Goal: Communication & Community: Answer question/provide support

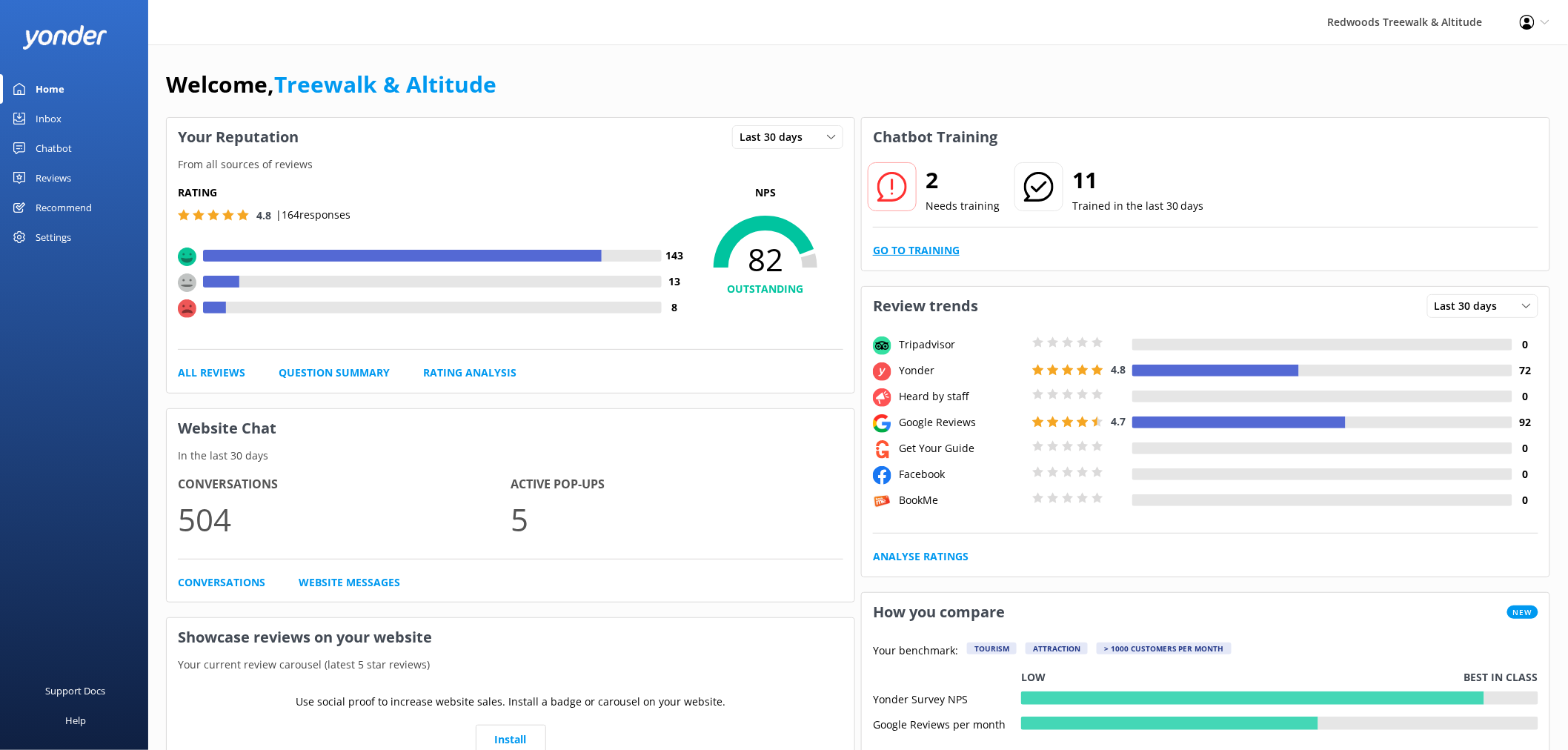
click at [911, 247] on link "Go to Training" at bounding box center [916, 250] width 87 height 16
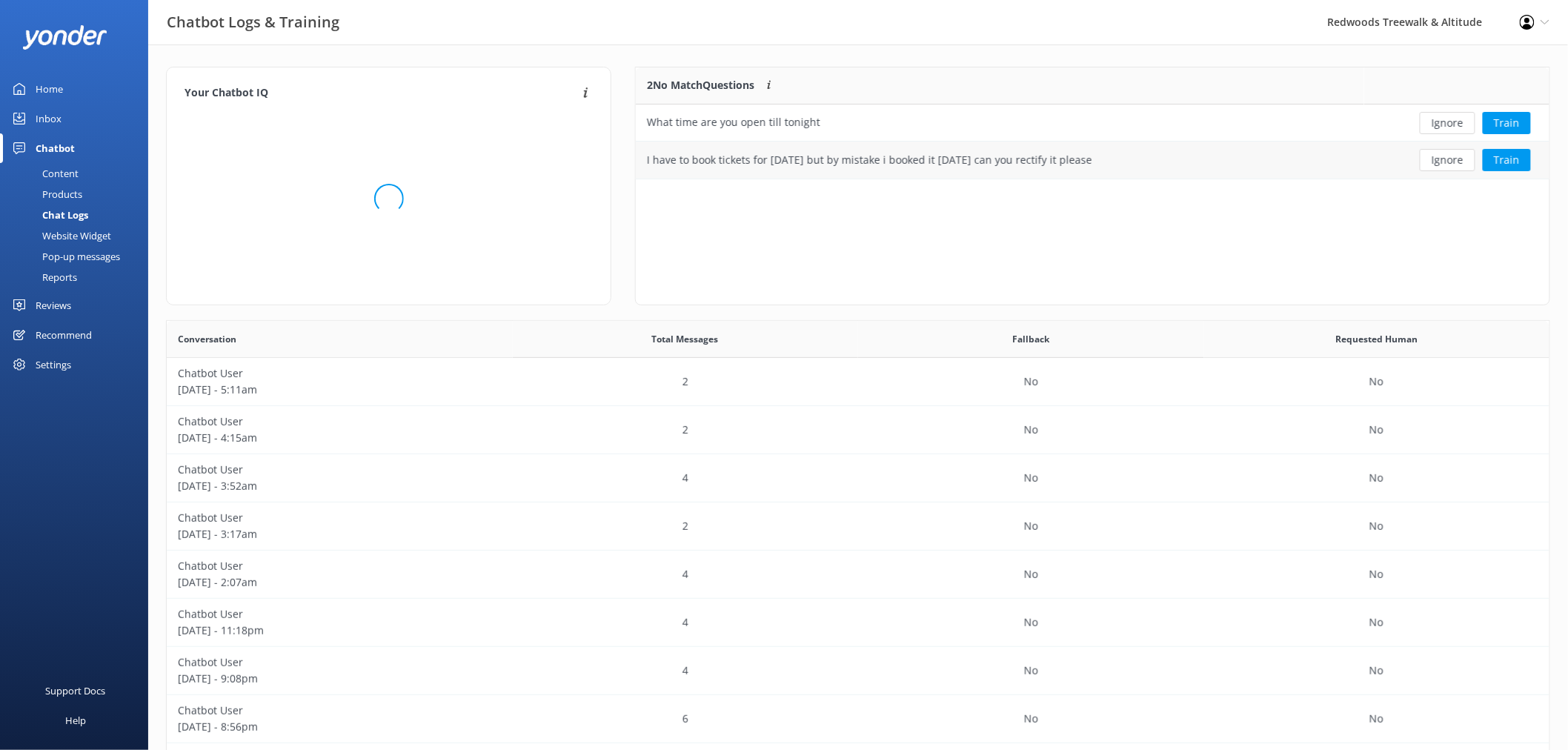
scroll to position [507, 1371]
click at [1445, 124] on button "Ignore" at bounding box center [1448, 123] width 56 height 22
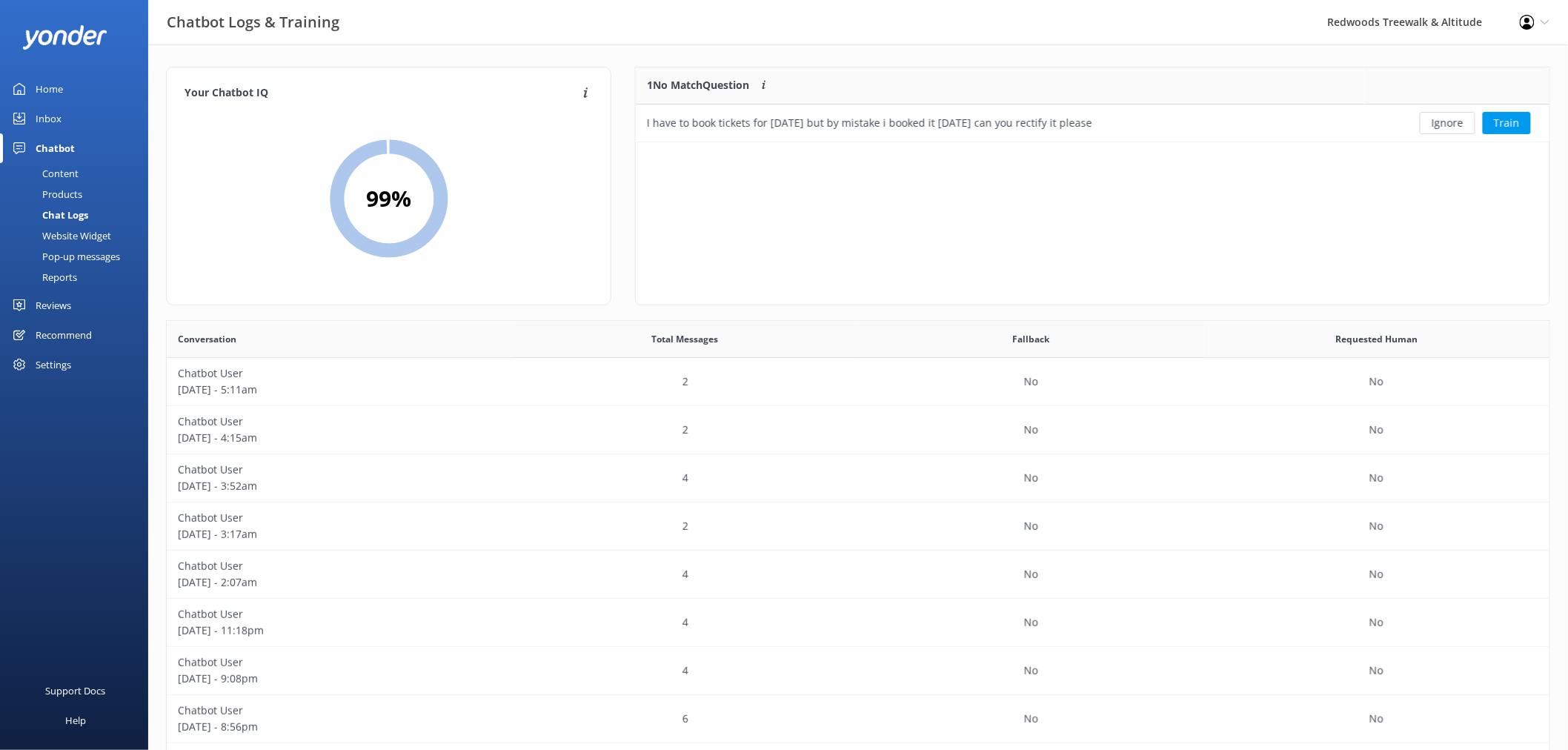
scroll to position [62, 901]
click at [1445, 124] on button "Ignore" at bounding box center [1448, 123] width 56 height 22
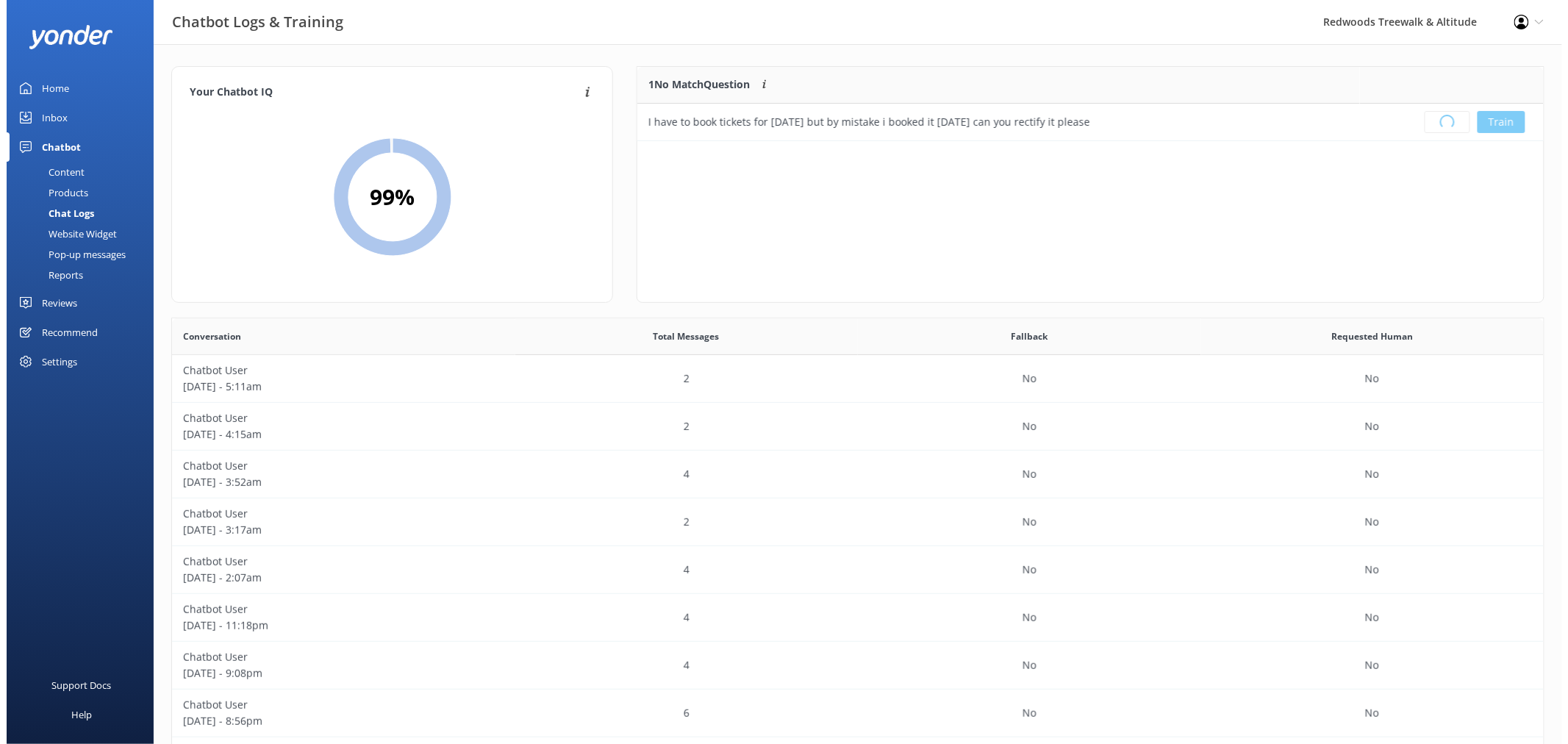
scroll to position [172, 894]
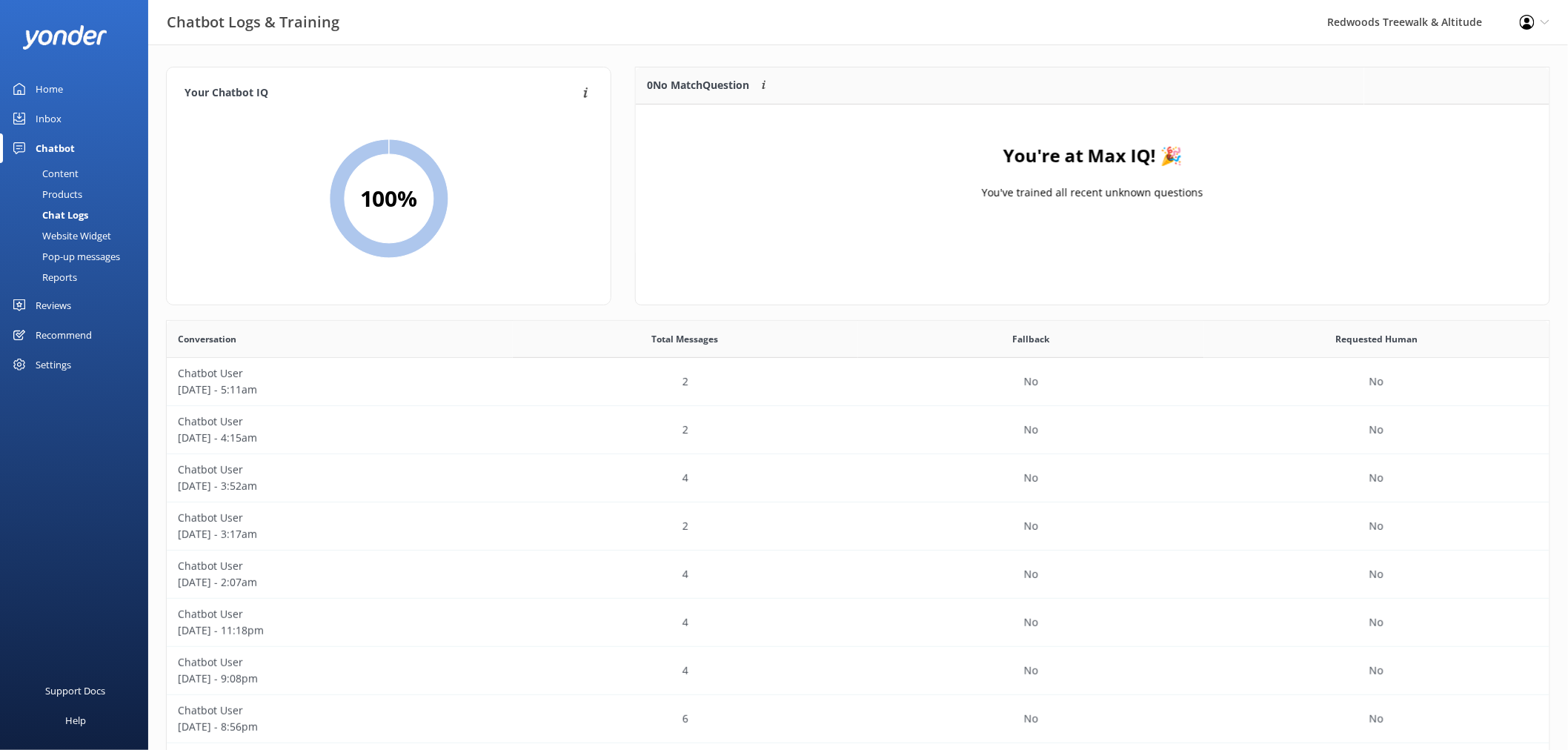
click at [87, 120] on link "Inbox" at bounding box center [74, 118] width 148 height 29
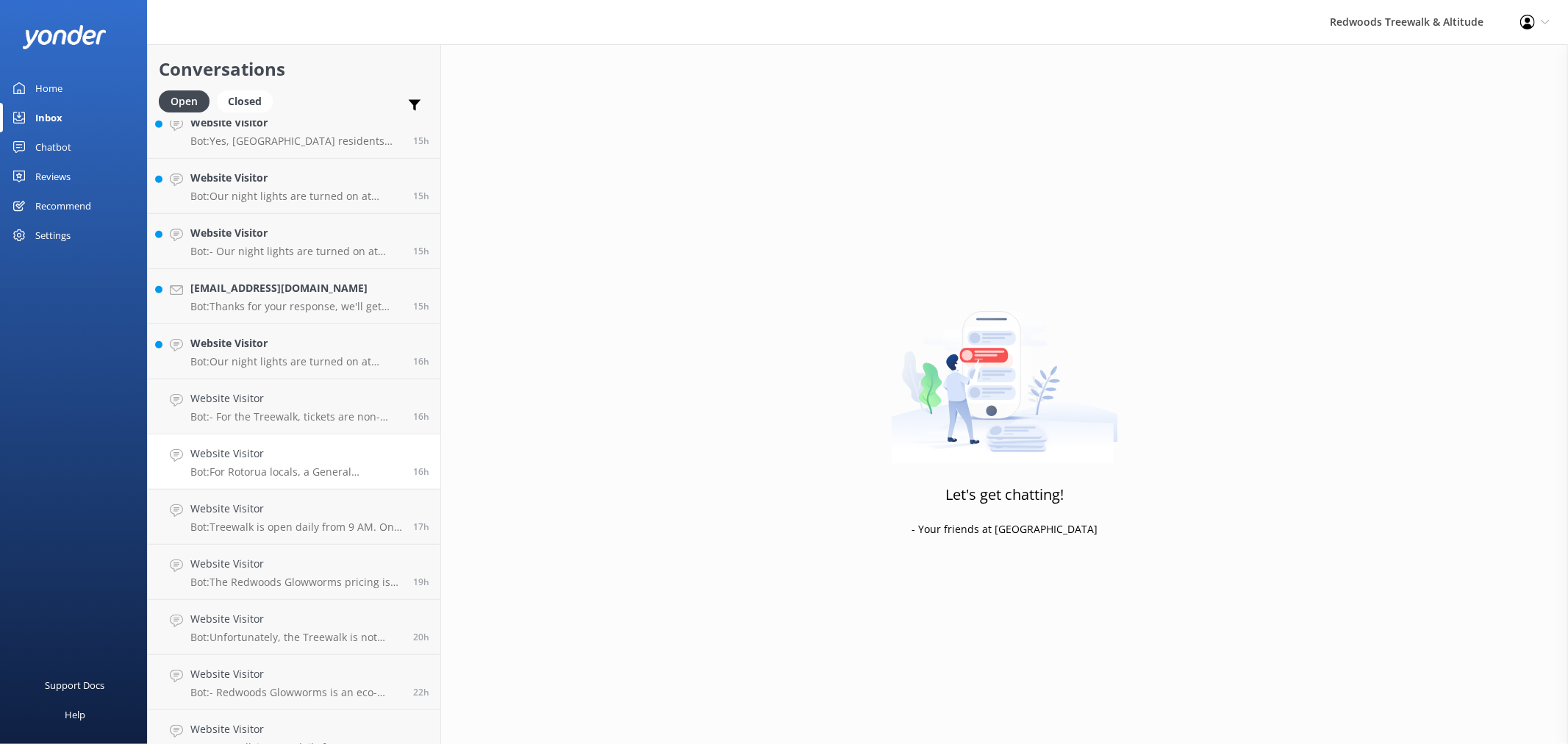
scroll to position [898, 0]
click at [294, 287] on h4 "[EMAIL_ADDRESS][DOMAIN_NAME]" at bounding box center [297, 289] width 212 height 16
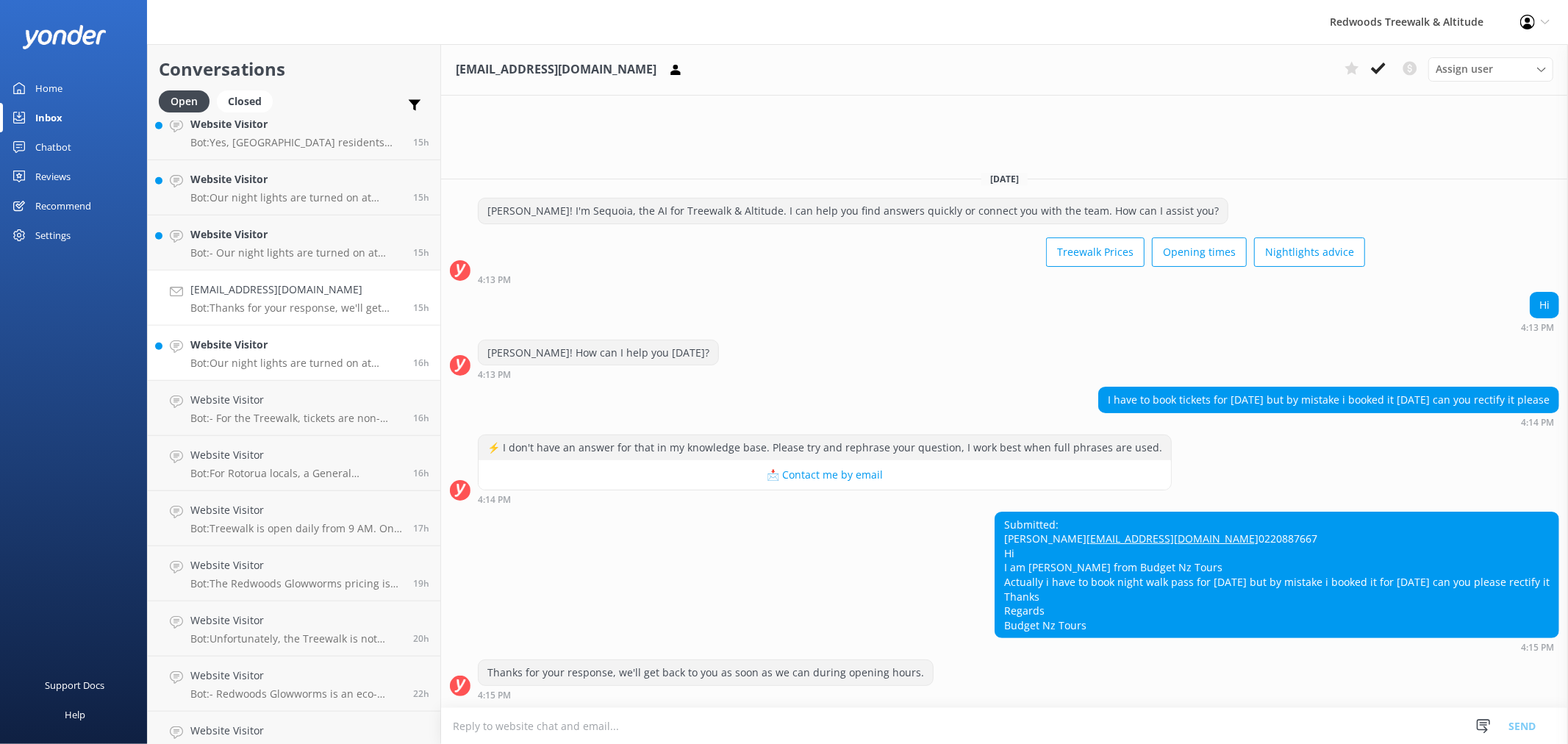
click at [290, 348] on h4 "Website Visitor" at bounding box center [297, 345] width 212 height 16
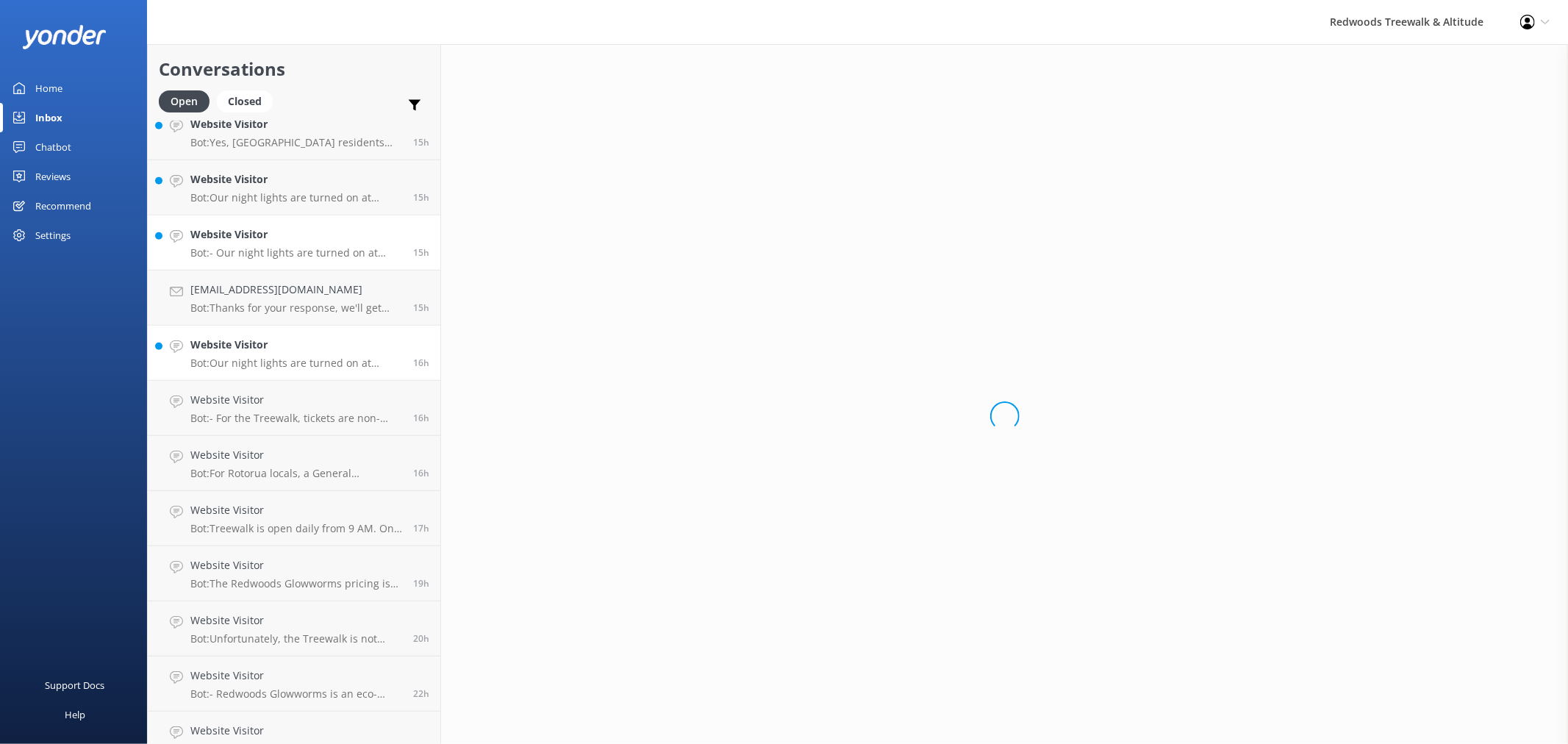
click at [279, 235] on h4 "Website Visitor" at bounding box center [297, 234] width 212 height 16
drag, startPoint x: 261, startPoint y: 193, endPoint x: 261, endPoint y: 180, distance: 13.0
click at [261, 193] on p "Bot: Our night lights are turned on at sunset, and the night walk starts 20 min…" at bounding box center [297, 198] width 212 height 13
click at [263, 127] on h4 "Website Visitor" at bounding box center [297, 124] width 212 height 16
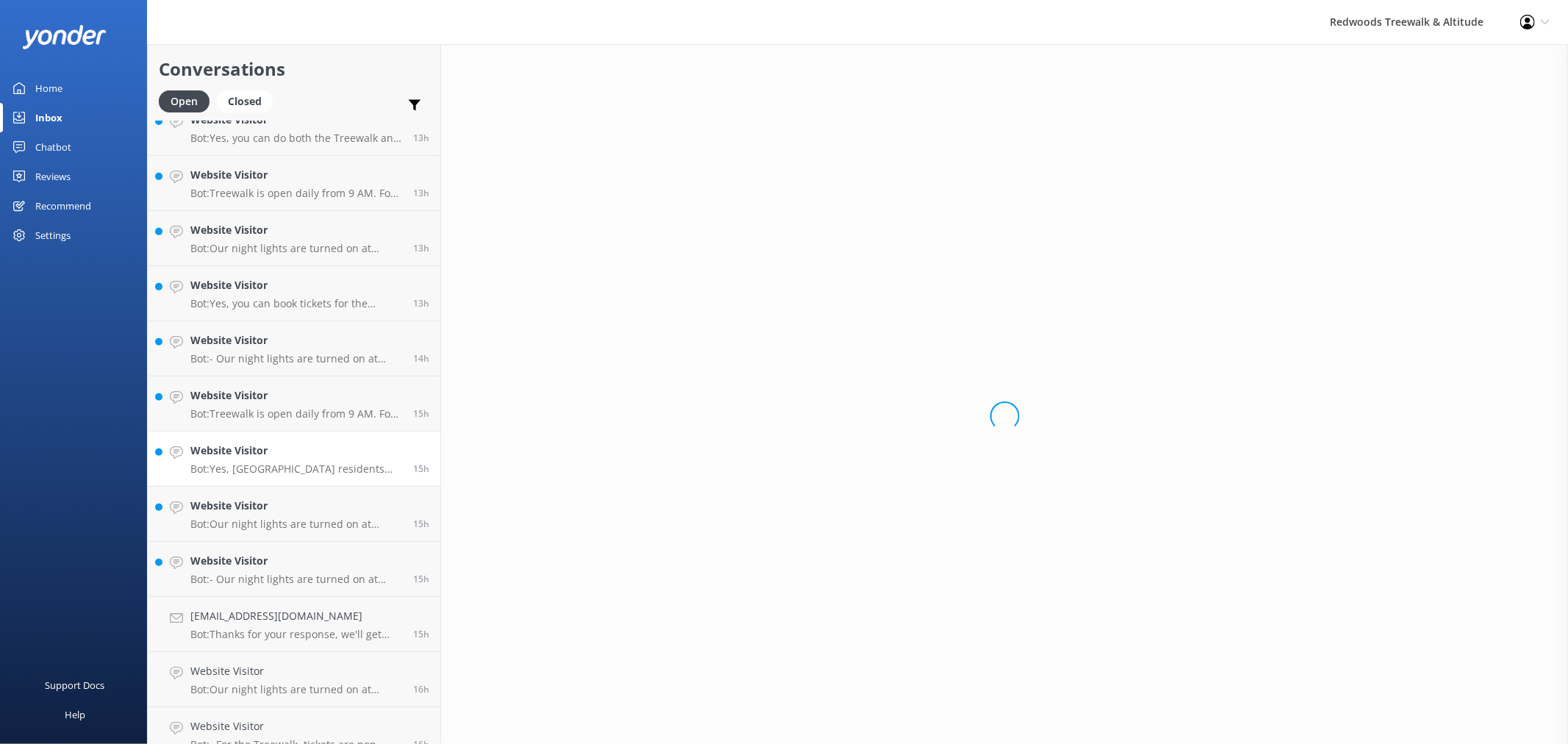
scroll to position [571, 0]
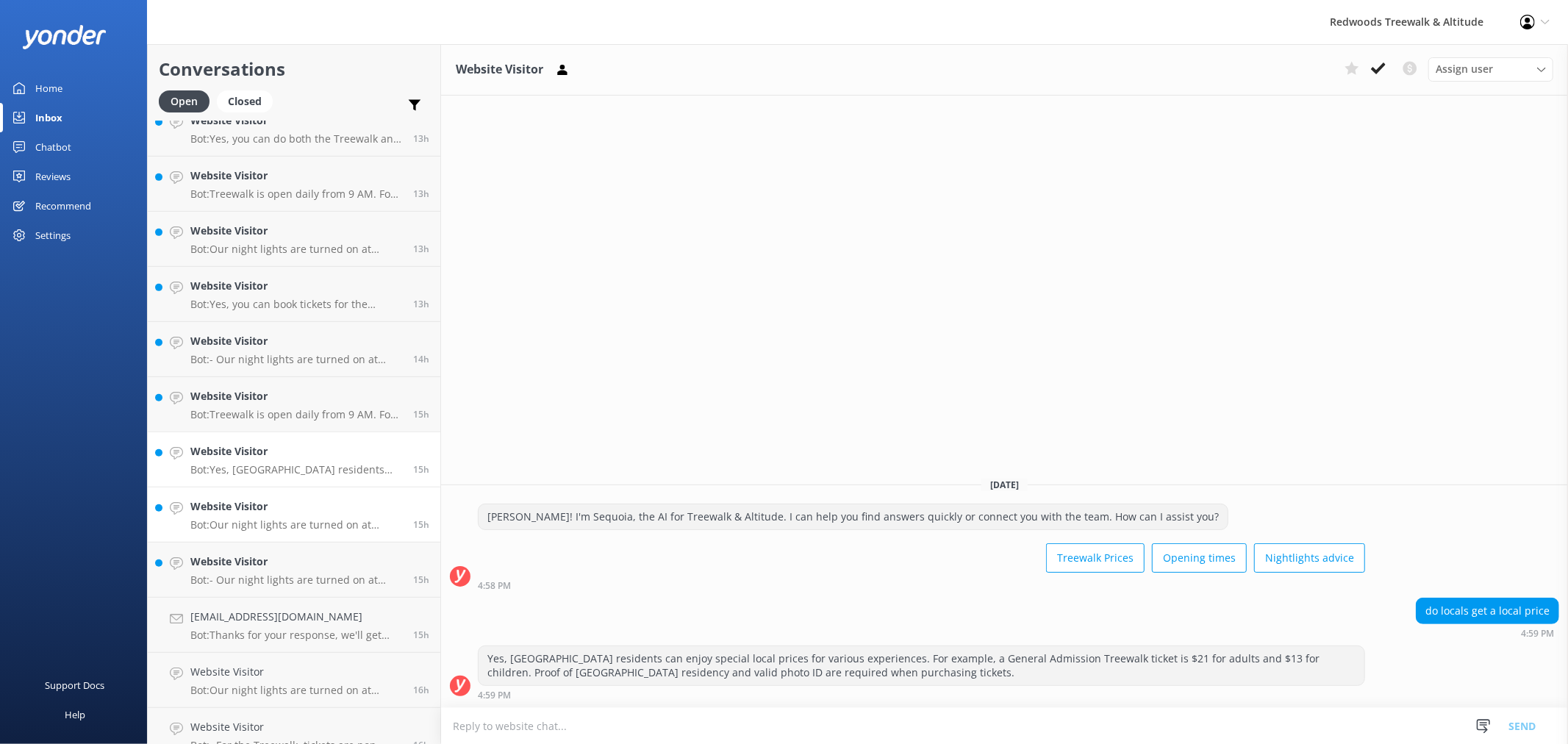
click at [266, 511] on h4 "Website Visitor" at bounding box center [297, 506] width 212 height 16
click at [266, 436] on link "Website Visitor Bot: Yes, [GEOGRAPHIC_DATA] residents can enjoy special local p…" at bounding box center [294, 460] width 293 height 55
click at [263, 397] on h4 "Website Visitor" at bounding box center [297, 396] width 212 height 16
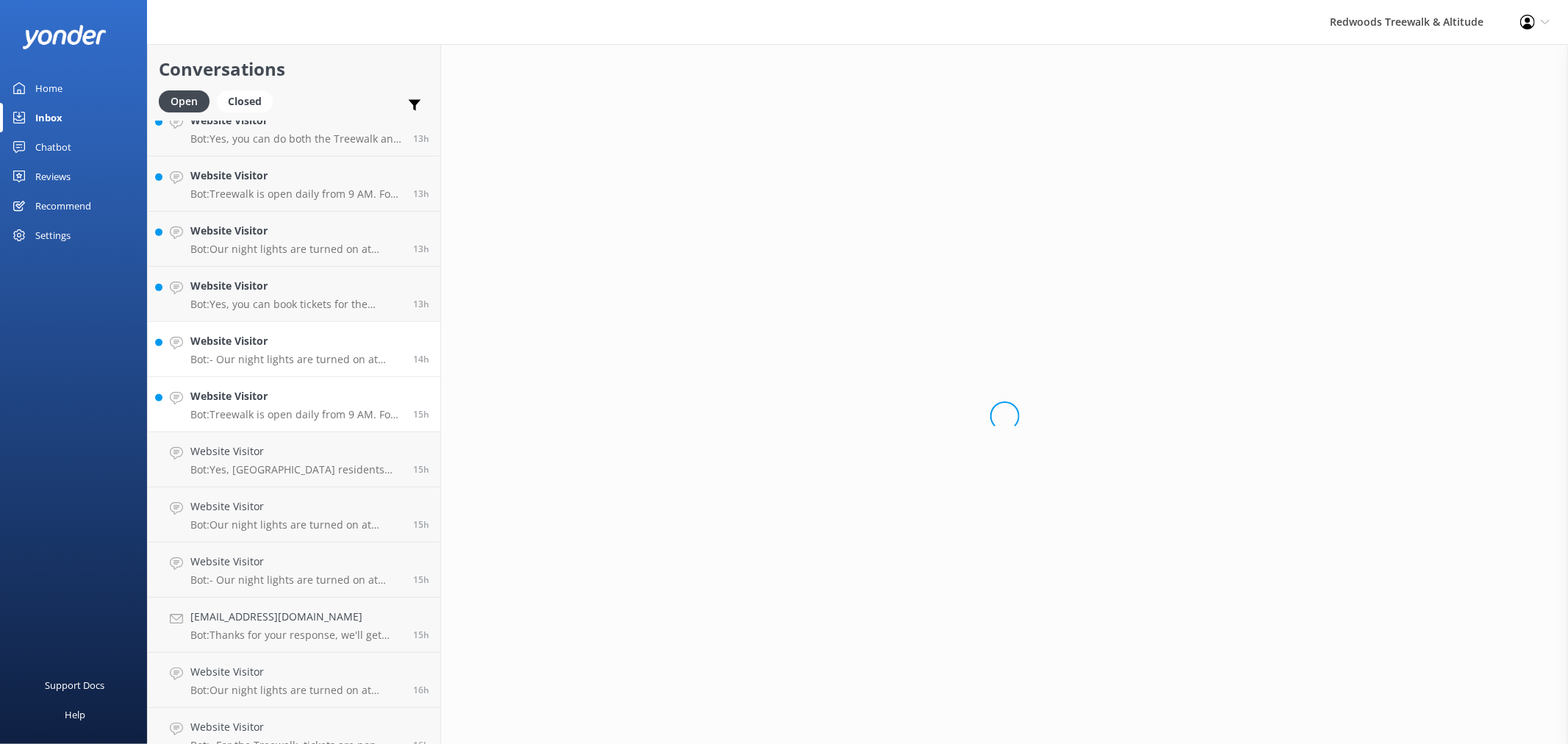
click at [257, 347] on h4 "Website Visitor" at bounding box center [297, 341] width 212 height 16
click at [252, 298] on p "Bot: Yes, you can book tickets for the Redwoods Nightlights walk online. Visit …" at bounding box center [297, 304] width 212 height 13
click at [247, 244] on p "Bot: Our night lights are turned on at sunset, and the night walk starts 20 min…" at bounding box center [297, 249] width 212 height 13
click at [245, 212] on link "Website Visitor Bot: Our night lights are turned on at sunset, and the night wa…" at bounding box center [294, 240] width 293 height 55
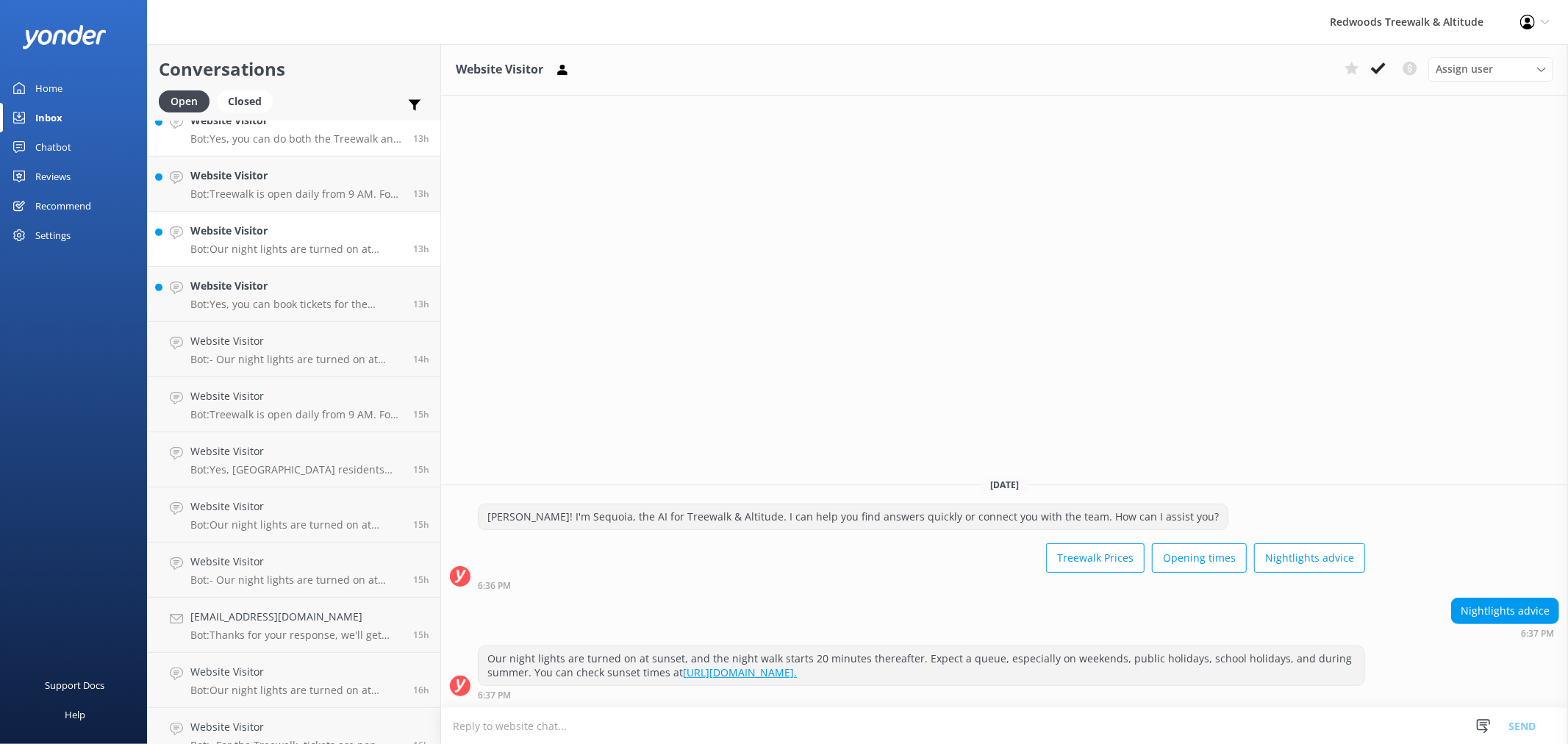
click at [248, 154] on link "Website Visitor Bot: Yes, you can do both the Treewalk and visit the [GEOGRAPHI…" at bounding box center [294, 129] width 293 height 55
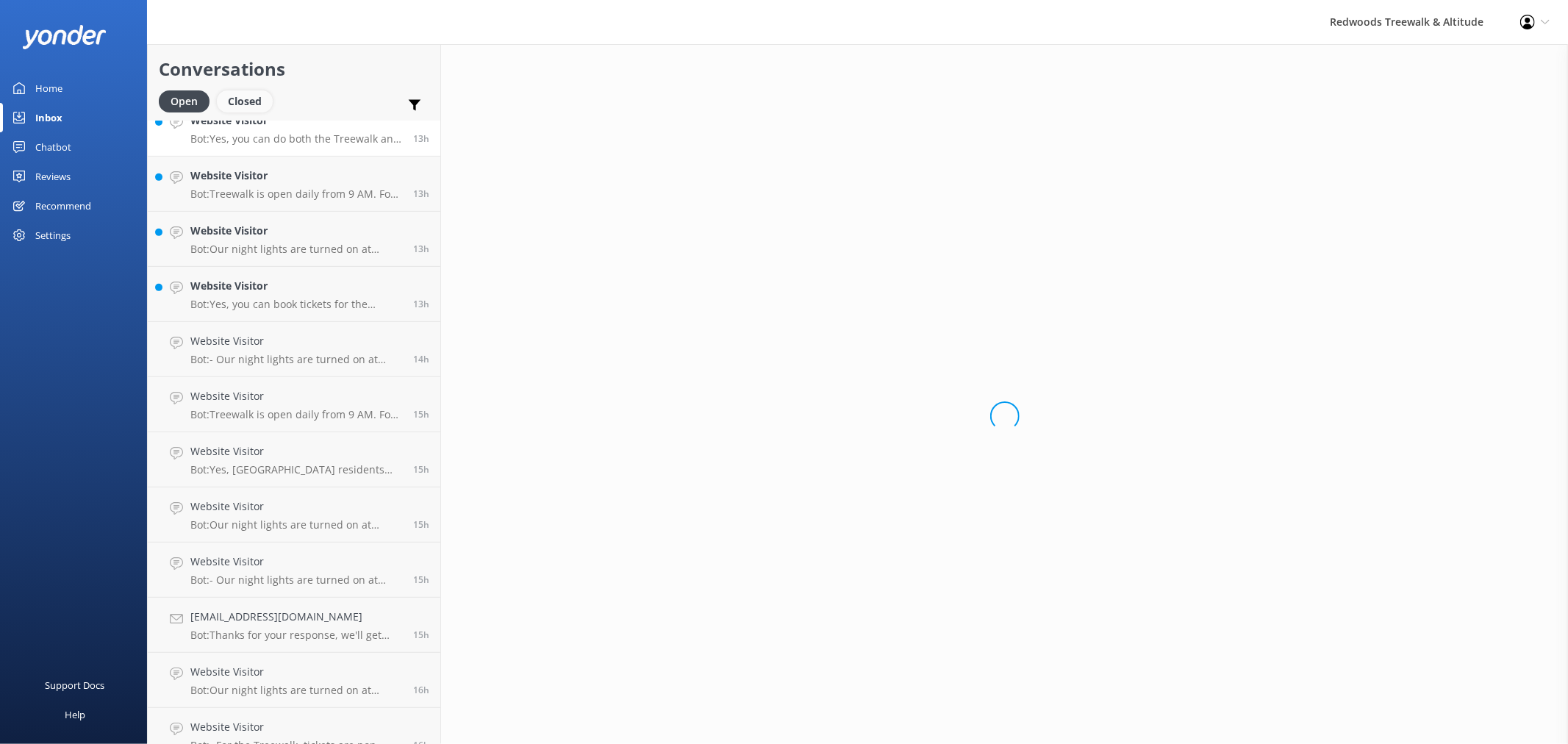
click at [253, 112] on div "Closed" at bounding box center [244, 101] width 56 height 22
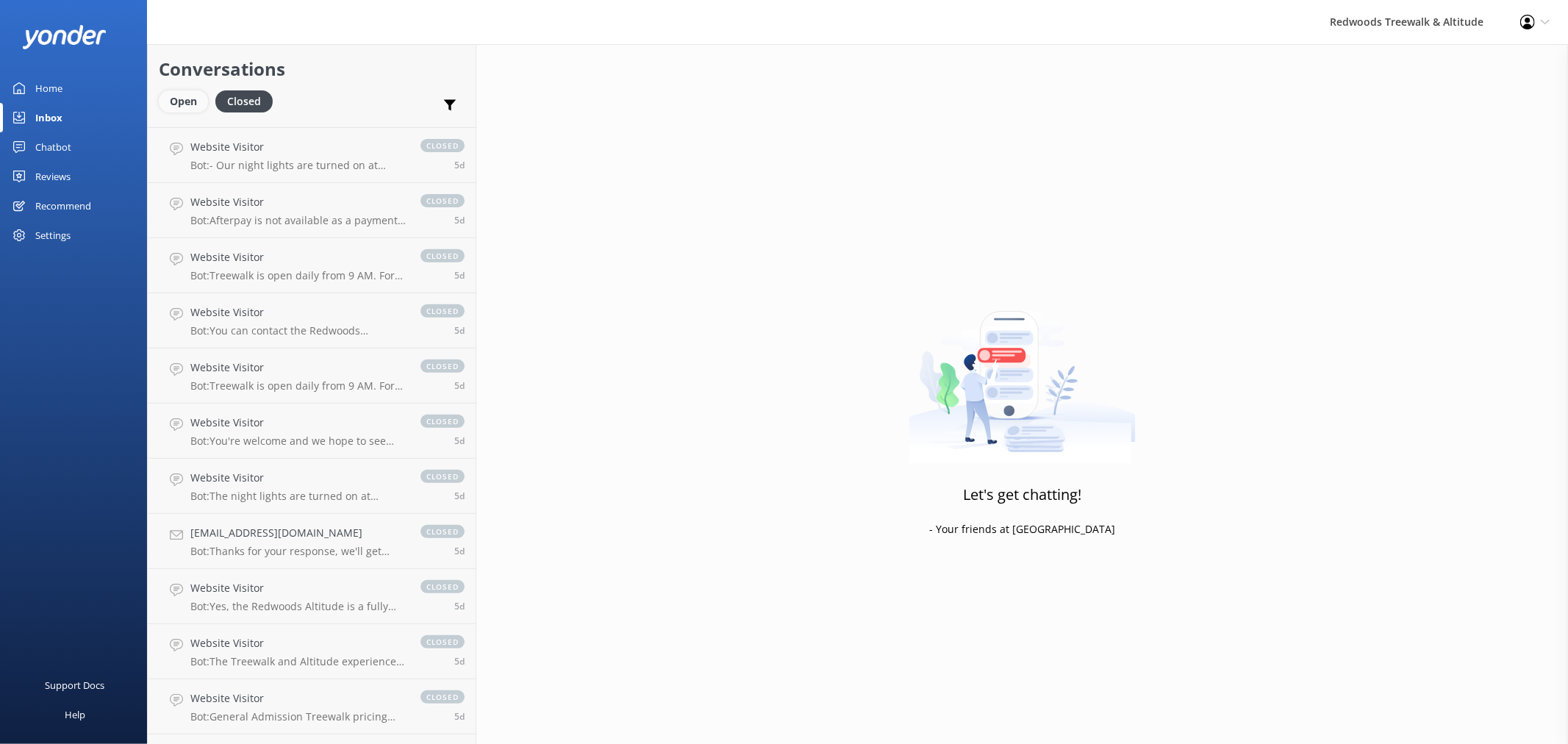
click at [188, 93] on div "Open" at bounding box center [183, 101] width 49 height 22
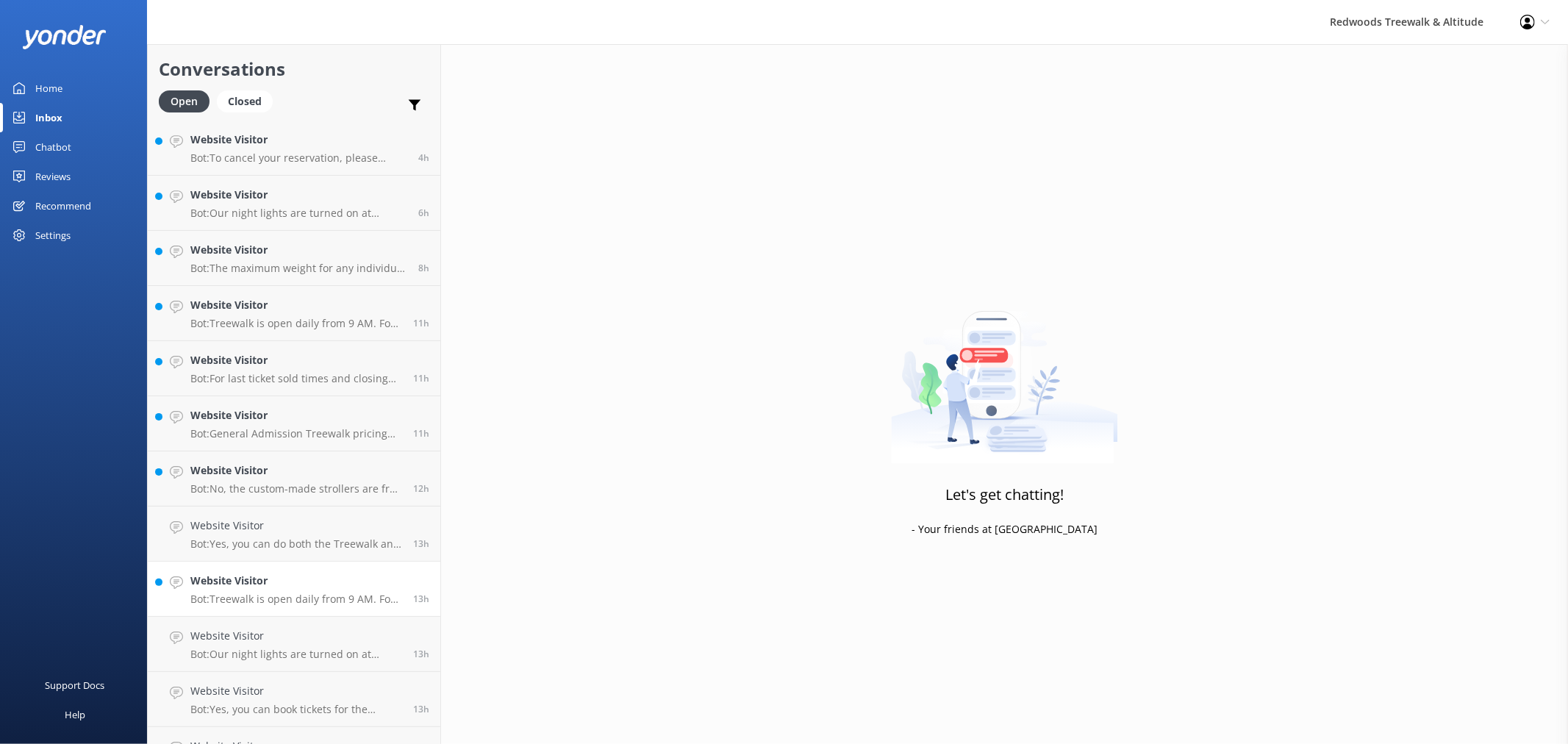
scroll to position [163, 0]
click at [259, 599] on p "Bot: Treewalk is open daily from 9 AM. For last ticket sold times, please check…" at bounding box center [297, 602] width 212 height 13
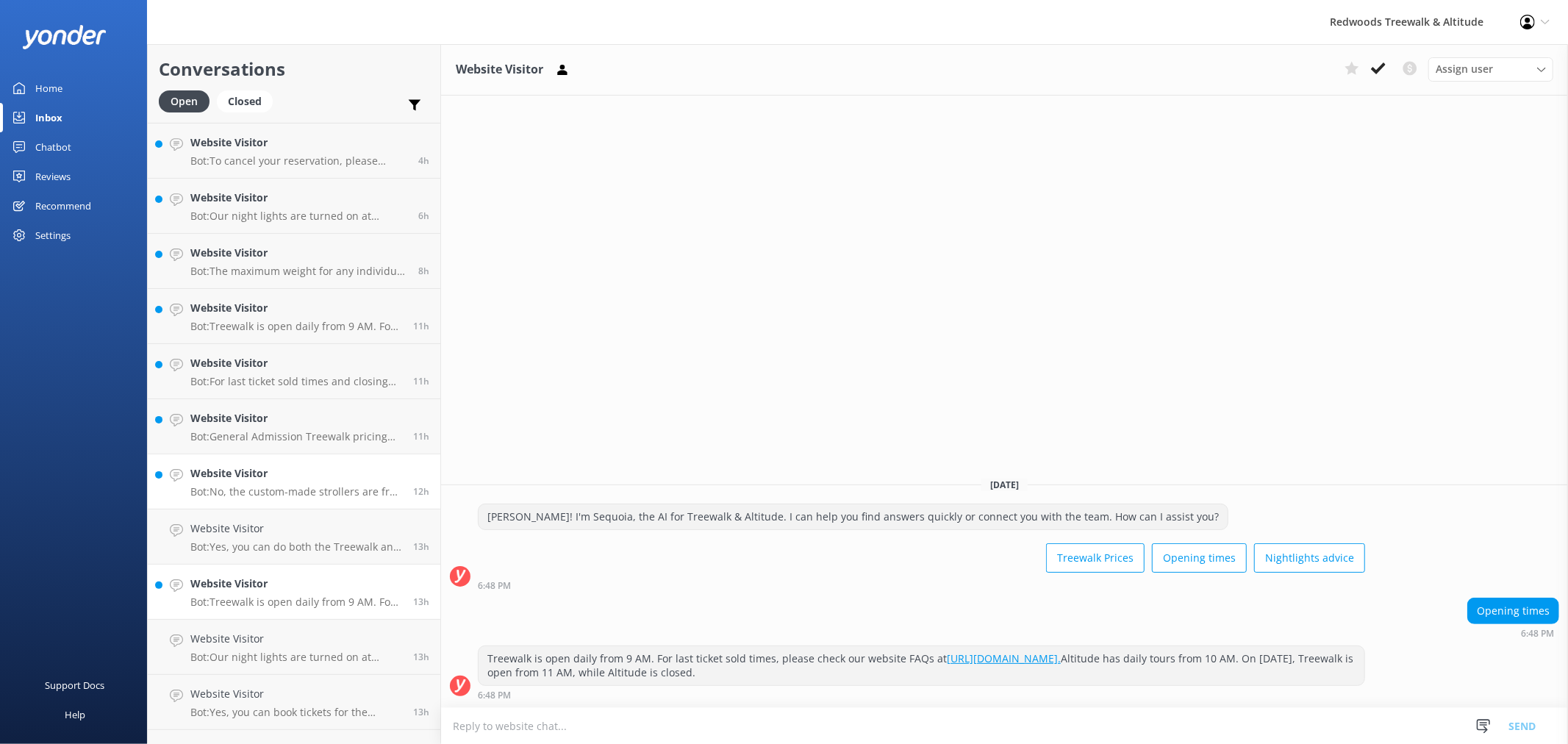
click at [267, 466] on h4 "Website Visitor" at bounding box center [297, 473] width 212 height 16
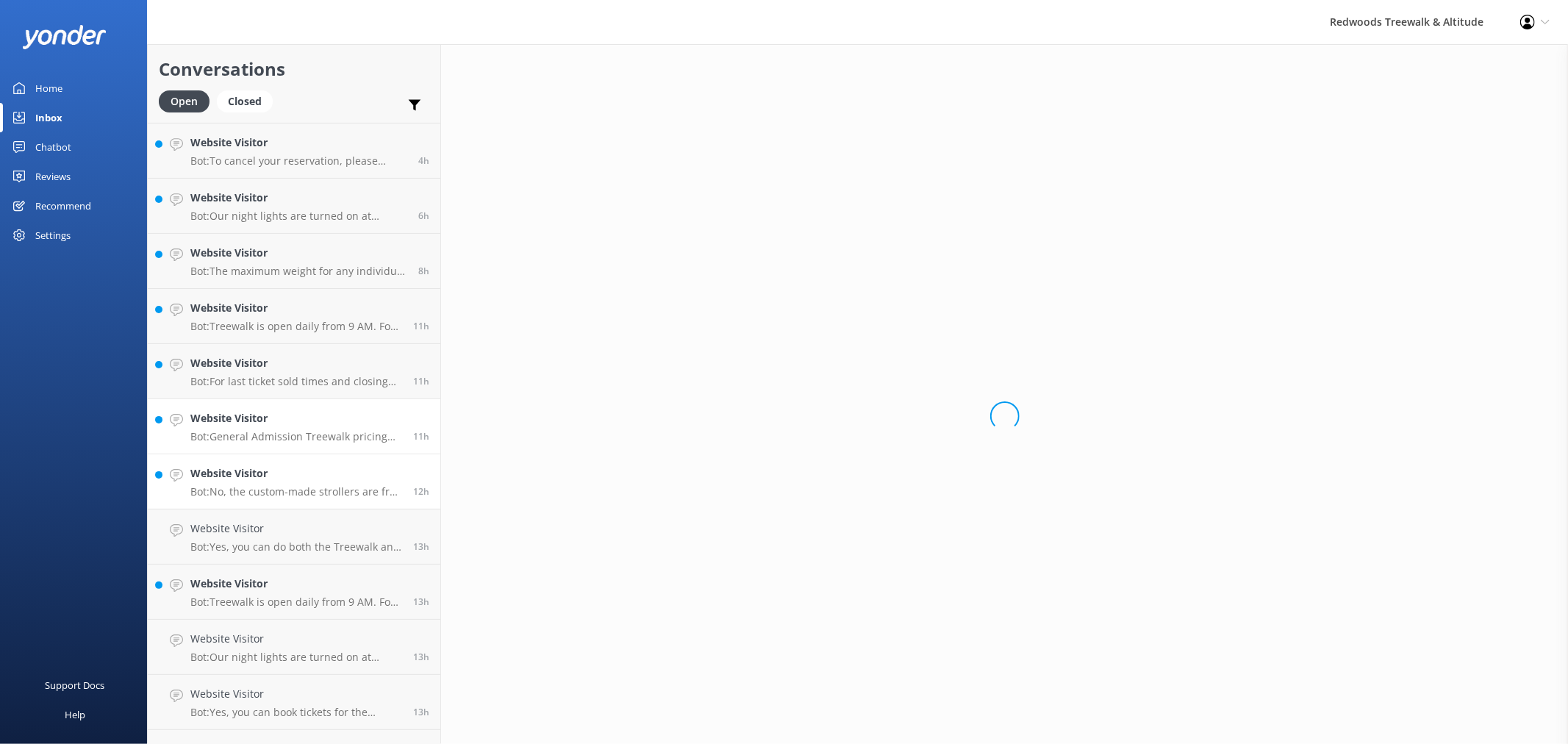
click at [270, 402] on link "Website Visitor Bot: General Admission Treewalk pricing starts at $42 for adult…" at bounding box center [294, 427] width 293 height 55
click at [270, 346] on link "Website Visitor Bot: For last ticket sold times and closing times, please check…" at bounding box center [294, 372] width 293 height 55
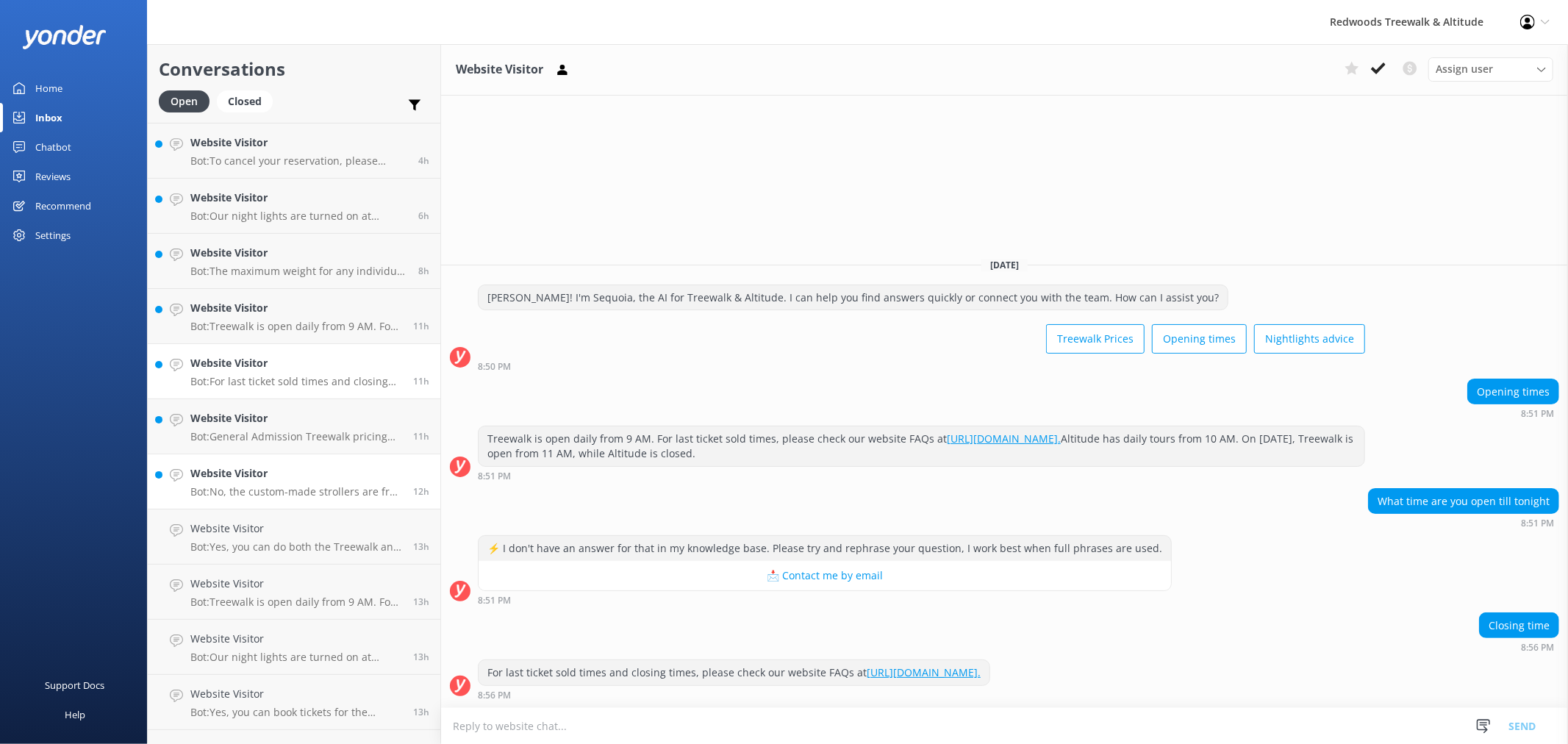
click at [292, 488] on p "Bot: No, the custom-made strollers are free of charge as part of your Treewalk …" at bounding box center [297, 492] width 212 height 13
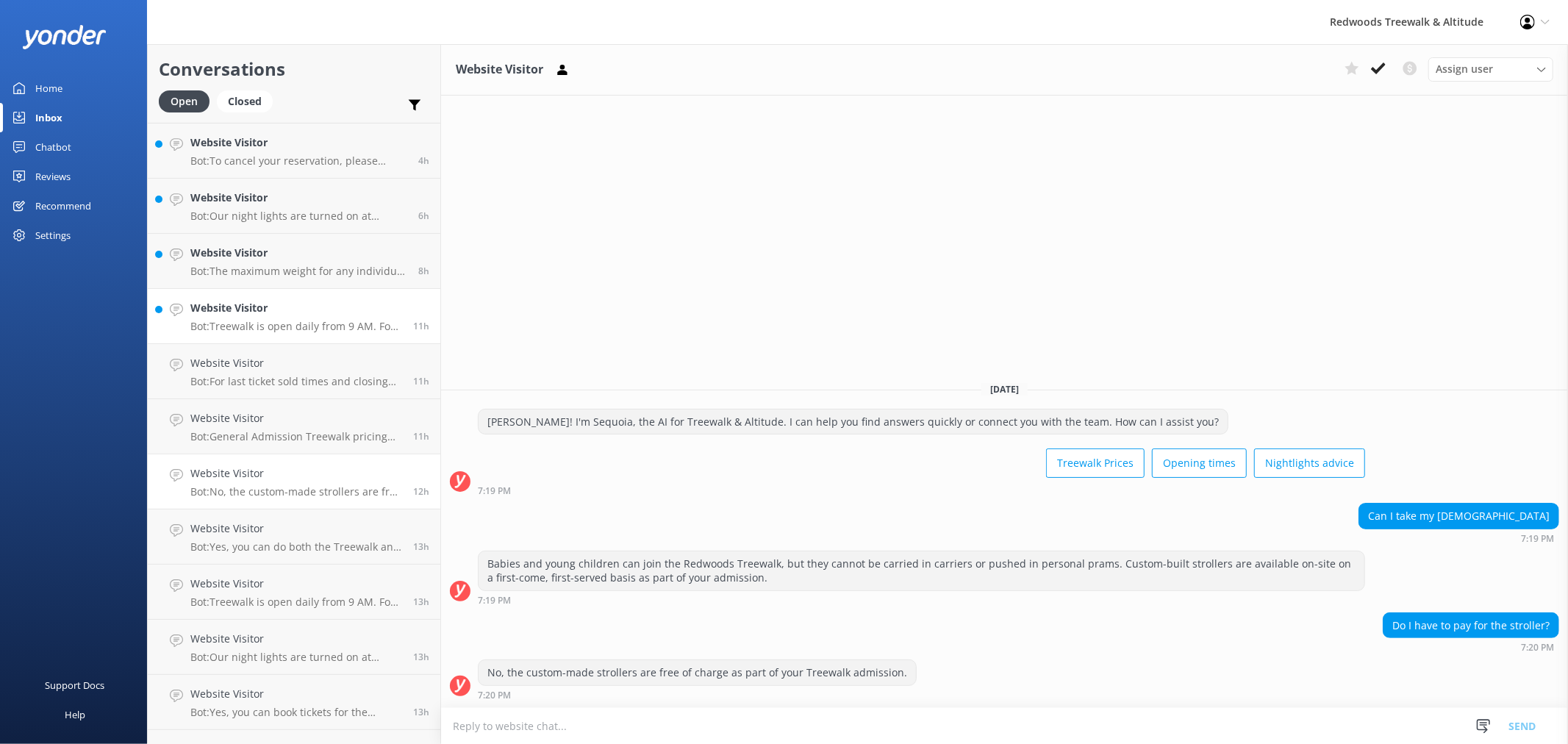
click at [293, 342] on link "Website Visitor Bot: Treewalk is open daily from 9 AM. For last ticket sold tim…" at bounding box center [294, 316] width 293 height 55
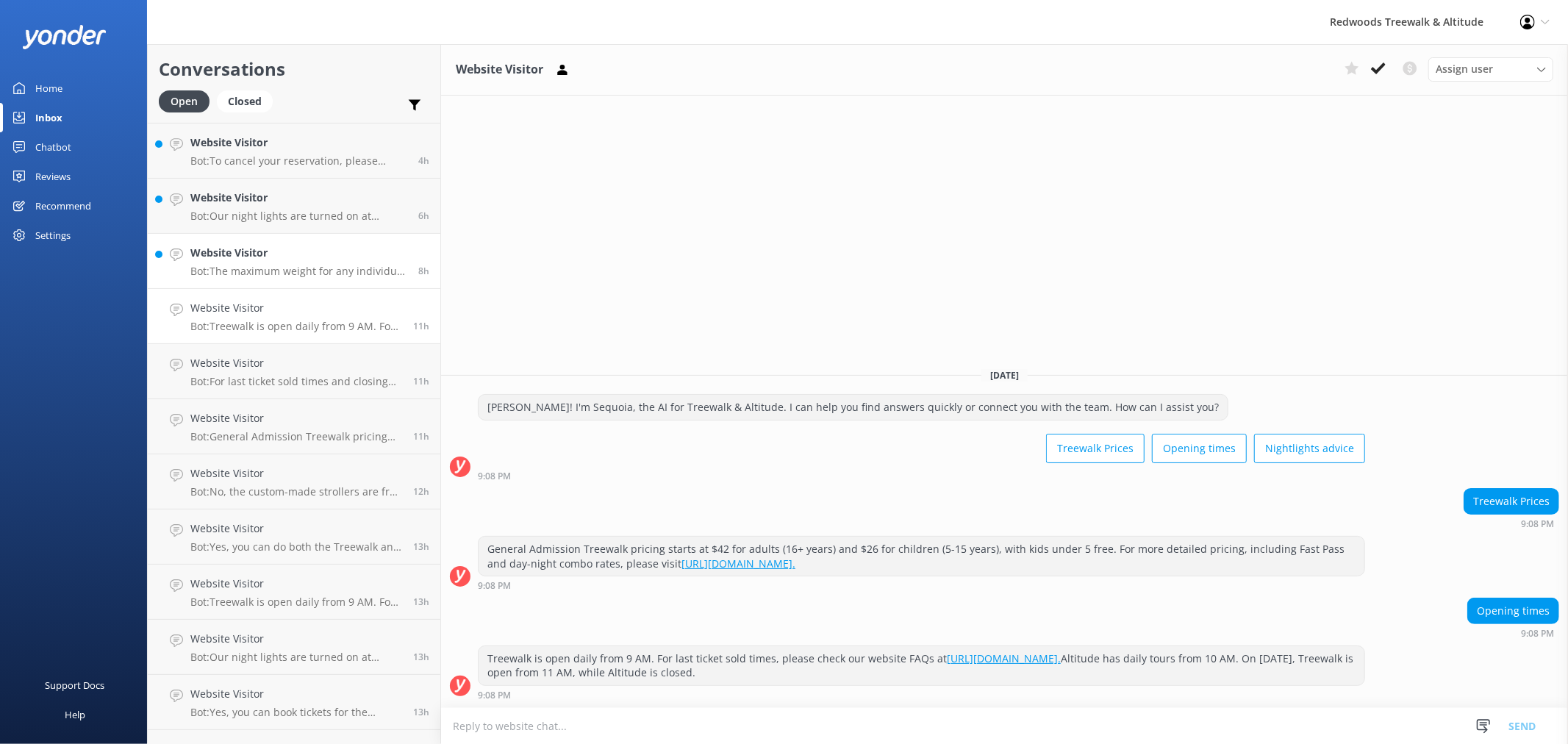
click at [277, 272] on p "Bot: The maximum weight for any individual on the Redwoods Nightlights Treewalk…" at bounding box center [299, 271] width 217 height 13
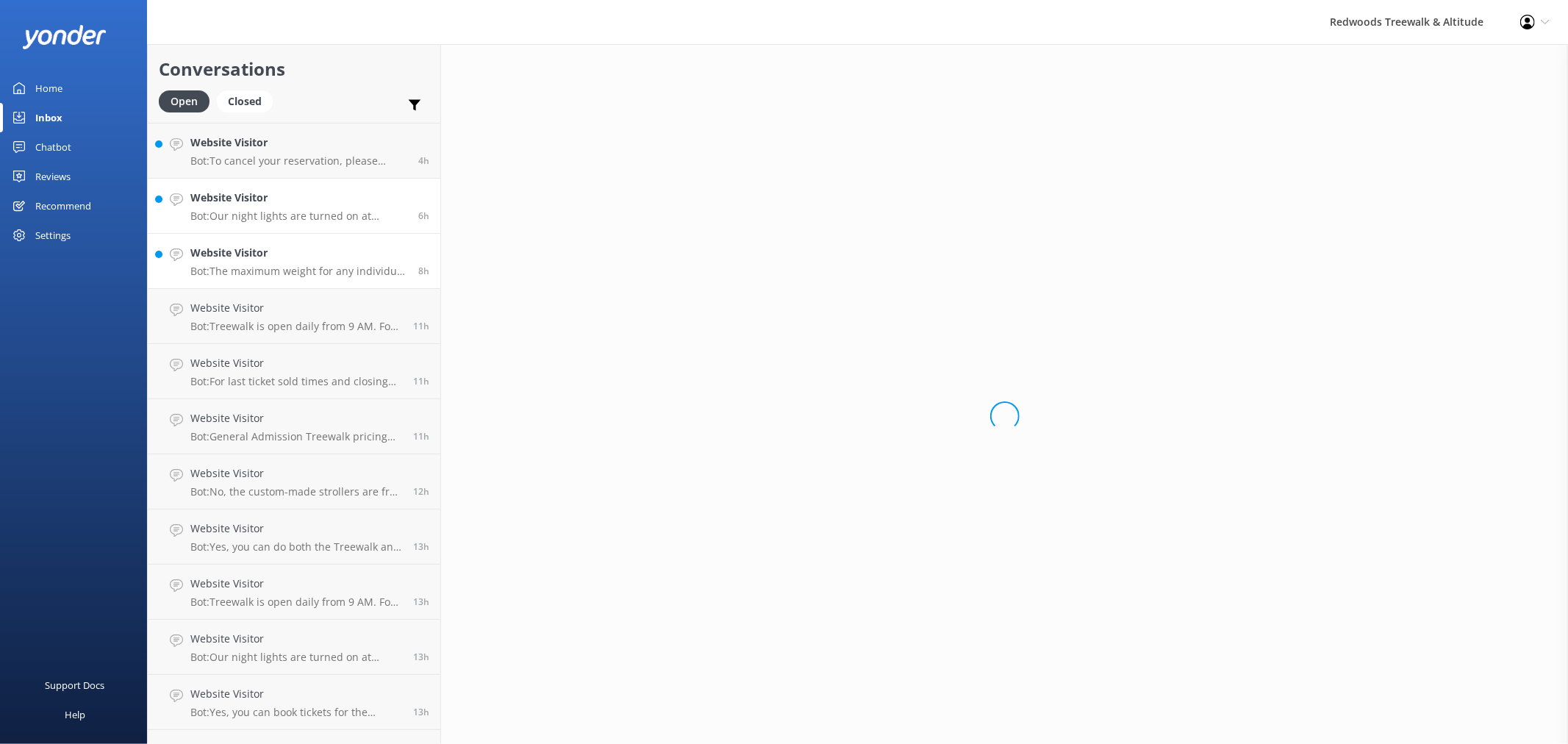
click at [277, 225] on link "Website Visitor Bot: Our night lights are turned on at sunset, and the night wa…" at bounding box center [294, 206] width 293 height 55
click at [277, 172] on link "Website Visitor Bot: To cancel your reservation, please contact us at [EMAIL_AD…" at bounding box center [294, 151] width 293 height 55
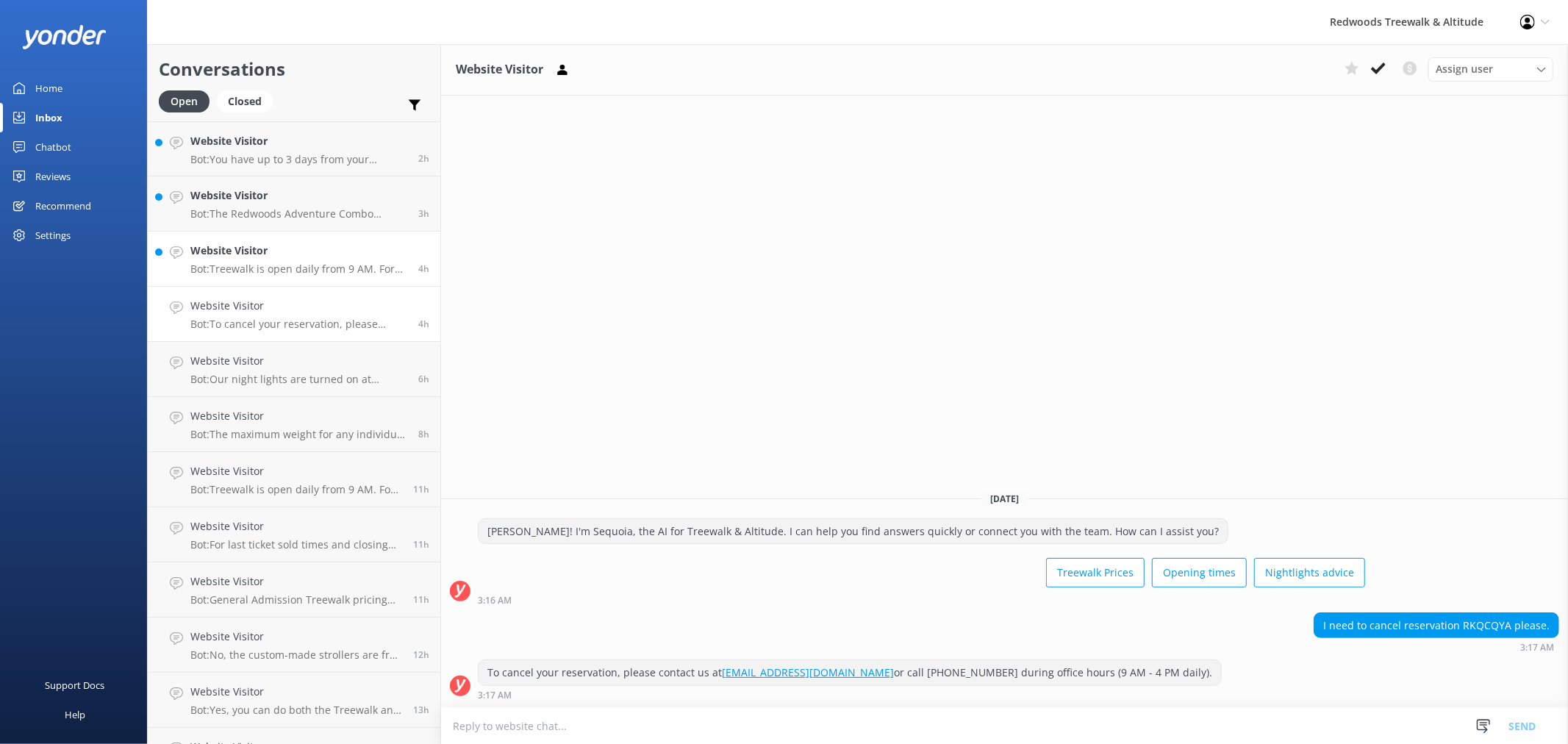
click at [289, 258] on h4 "Website Visitor" at bounding box center [299, 251] width 217 height 16
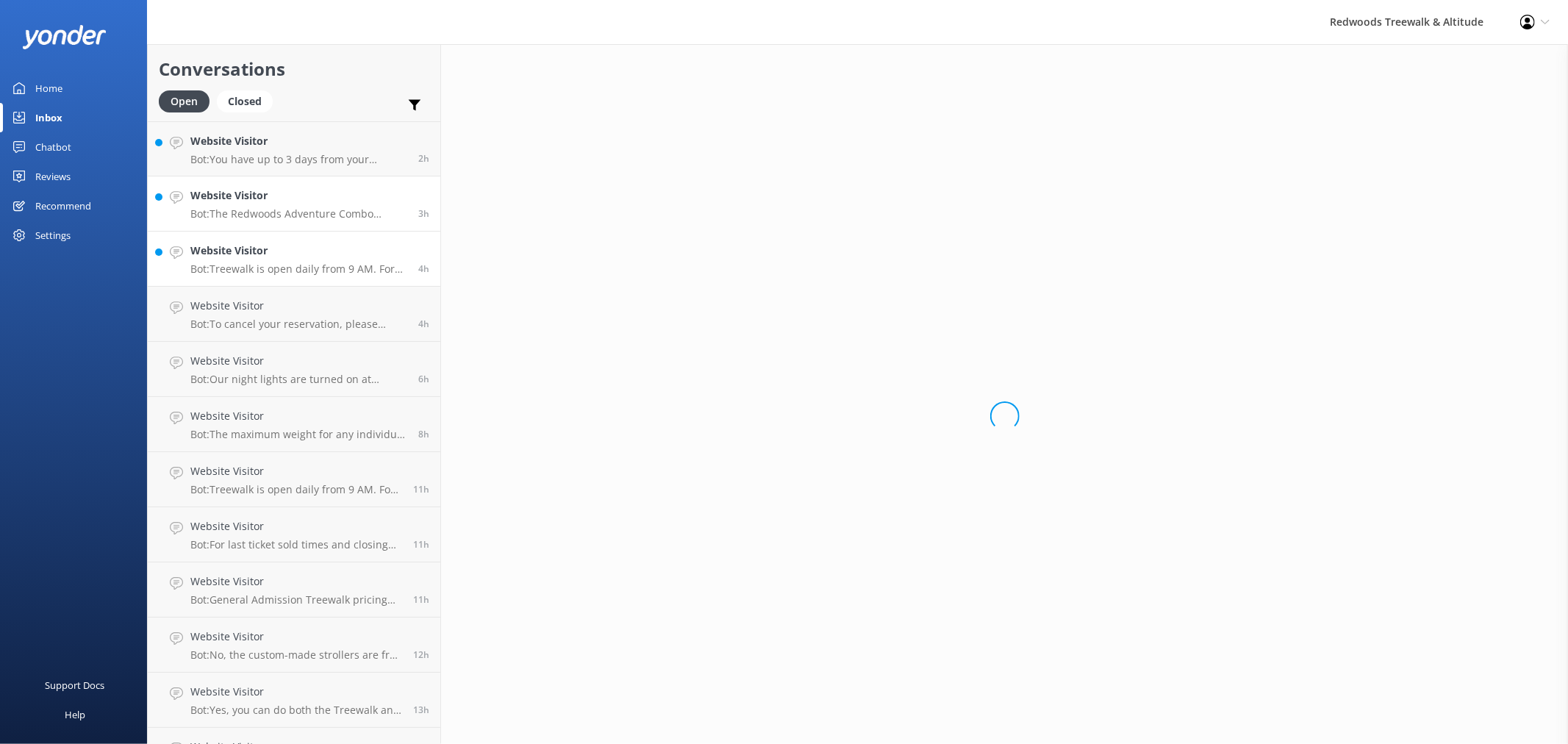
click at [280, 188] on h4 "Website Visitor" at bounding box center [299, 195] width 217 height 16
click at [280, 134] on h4 "Website Visitor" at bounding box center [299, 141] width 217 height 16
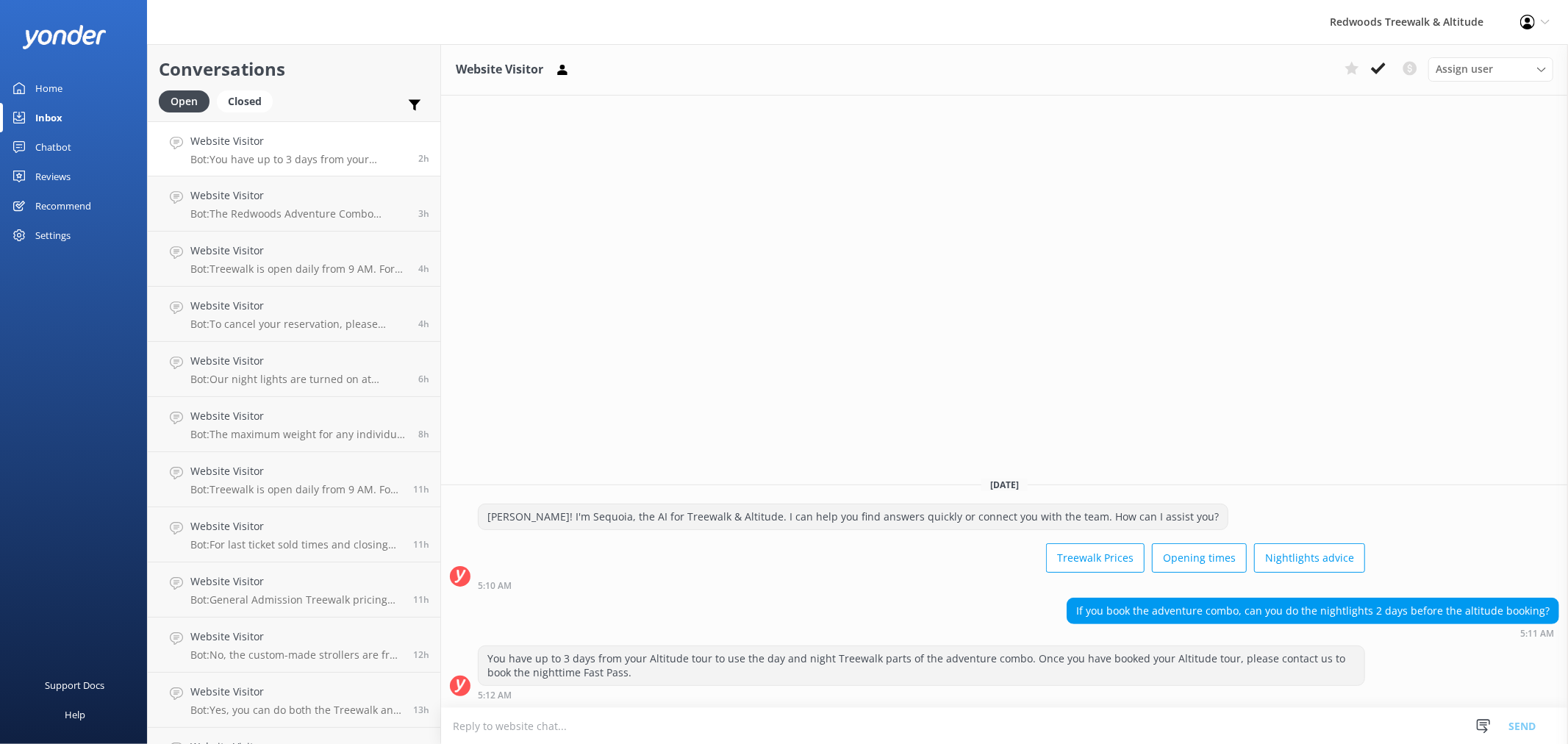
click at [96, 81] on link "Home" at bounding box center [74, 88] width 147 height 29
